Goal: Transaction & Acquisition: Download file/media

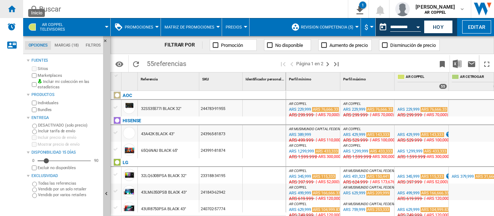
click at [15, 10] on ng-md-icon "Inicio" at bounding box center [11, 8] width 9 height 9
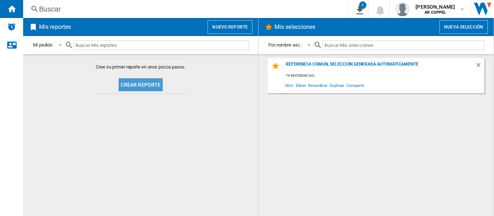
click at [136, 87] on button "Crear reporte" at bounding box center [141, 84] width 44 height 13
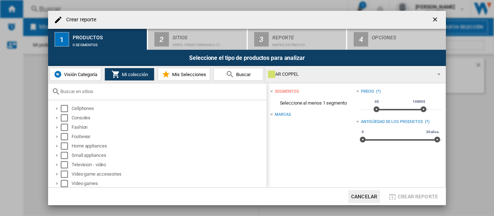
click at [434, 20] on ng-md-icon "getI18NText('BUTTONS.CLOSE_DIALOG')" at bounding box center [435, 20] width 9 height 9
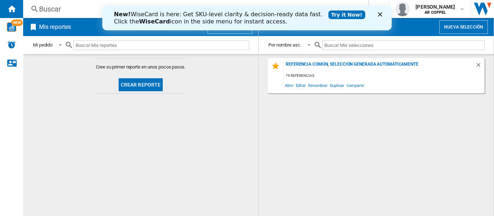
click at [379, 14] on polygon "Cerrar" at bounding box center [380, 14] width 4 height 4
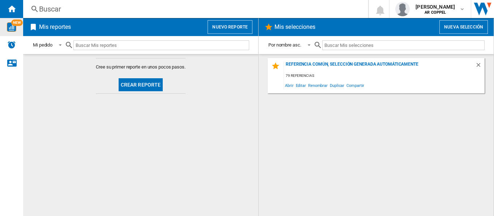
click at [13, 26] on img "WiseCard" at bounding box center [11, 26] width 9 height 9
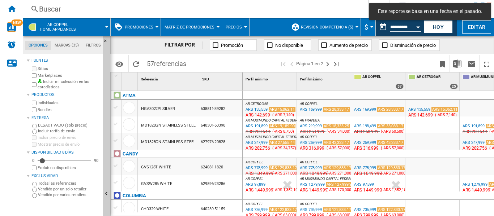
click at [438, 30] on button "Hoy" at bounding box center [438, 26] width 29 height 13
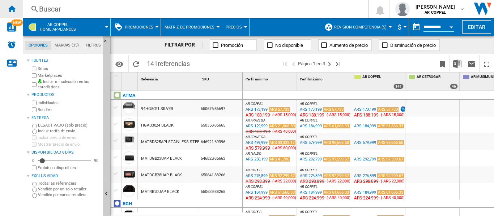
click at [12, 10] on ng-md-icon "Inicio" at bounding box center [11, 8] width 9 height 9
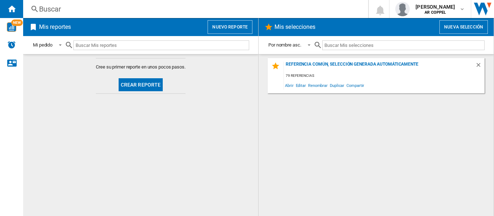
click at [139, 86] on button "Crear reporte" at bounding box center [141, 84] width 44 height 13
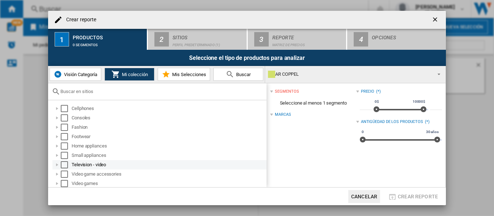
click at [58, 166] on div at bounding box center [56, 165] width 7 height 7
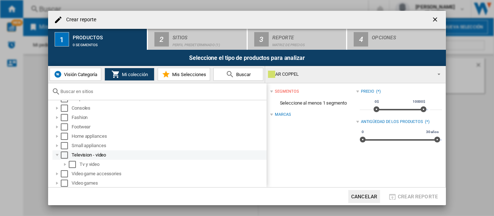
scroll to position [10, 0]
click at [66, 164] on div at bounding box center [64, 163] width 7 height 7
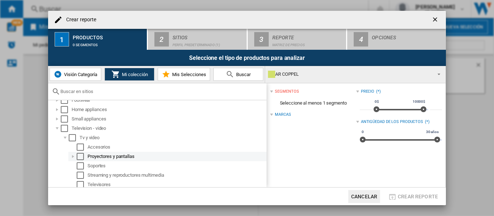
scroll to position [47, 0]
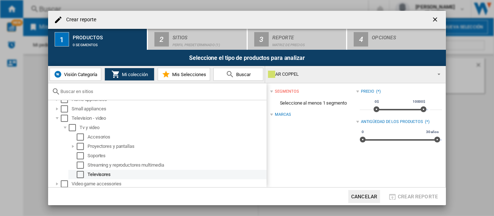
click at [82, 176] on div "Select" at bounding box center [80, 174] width 7 height 7
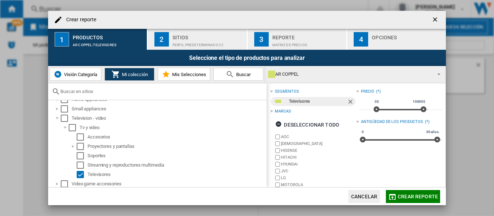
click at [187, 41] on div "Perfil predeterminado (1)" at bounding box center [207, 43] width 71 height 8
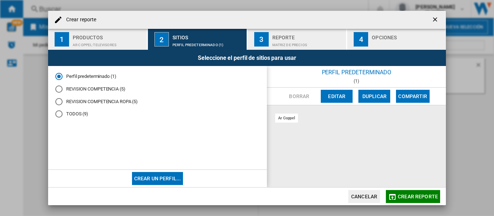
click at [58, 91] on div "REVISION COMPETENCIA (5)" at bounding box center [58, 89] width 7 height 7
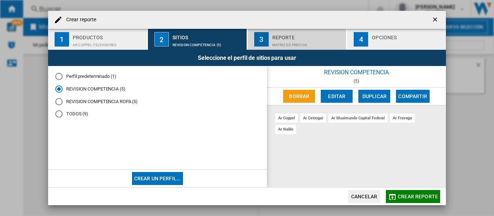
click at [308, 42] on div "Matriz de precios" at bounding box center [307, 43] width 71 height 8
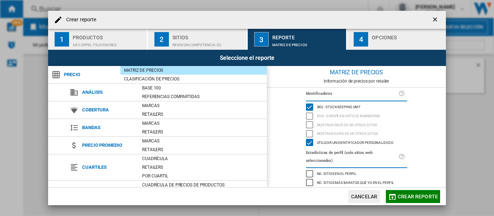
click at [377, 42] on div "button" at bounding box center [407, 43] width 71 height 8
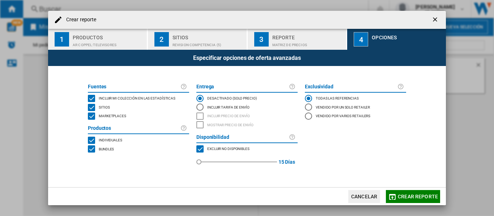
click at [91, 117] on div "MARKETPLACES" at bounding box center [91, 116] width 7 height 7
click at [420, 200] on button "Crear reporte" at bounding box center [413, 196] width 54 height 13
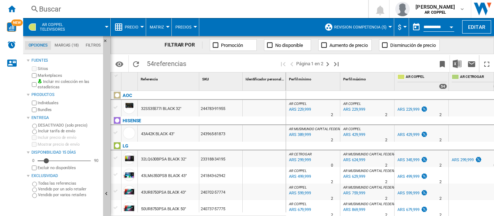
click at [142, 27] on div at bounding box center [142, 27] width 4 height 2
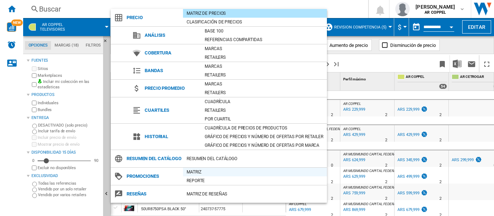
click at [203, 176] on div "Matriz" at bounding box center [255, 172] width 144 height 7
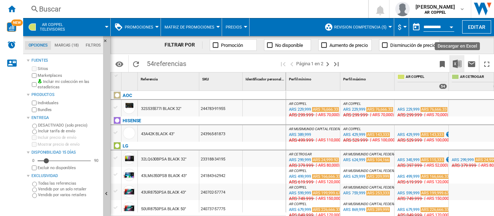
click at [456, 62] on img "Descargar en Excel" at bounding box center [456, 64] width 9 height 9
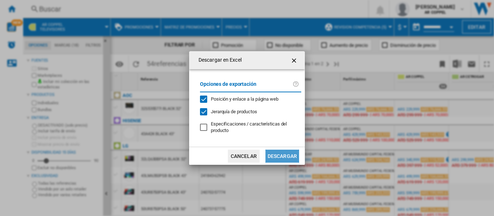
click at [280, 157] on button "Descargar" at bounding box center [282, 156] width 34 height 13
